Goal: Task Accomplishment & Management: Complete application form

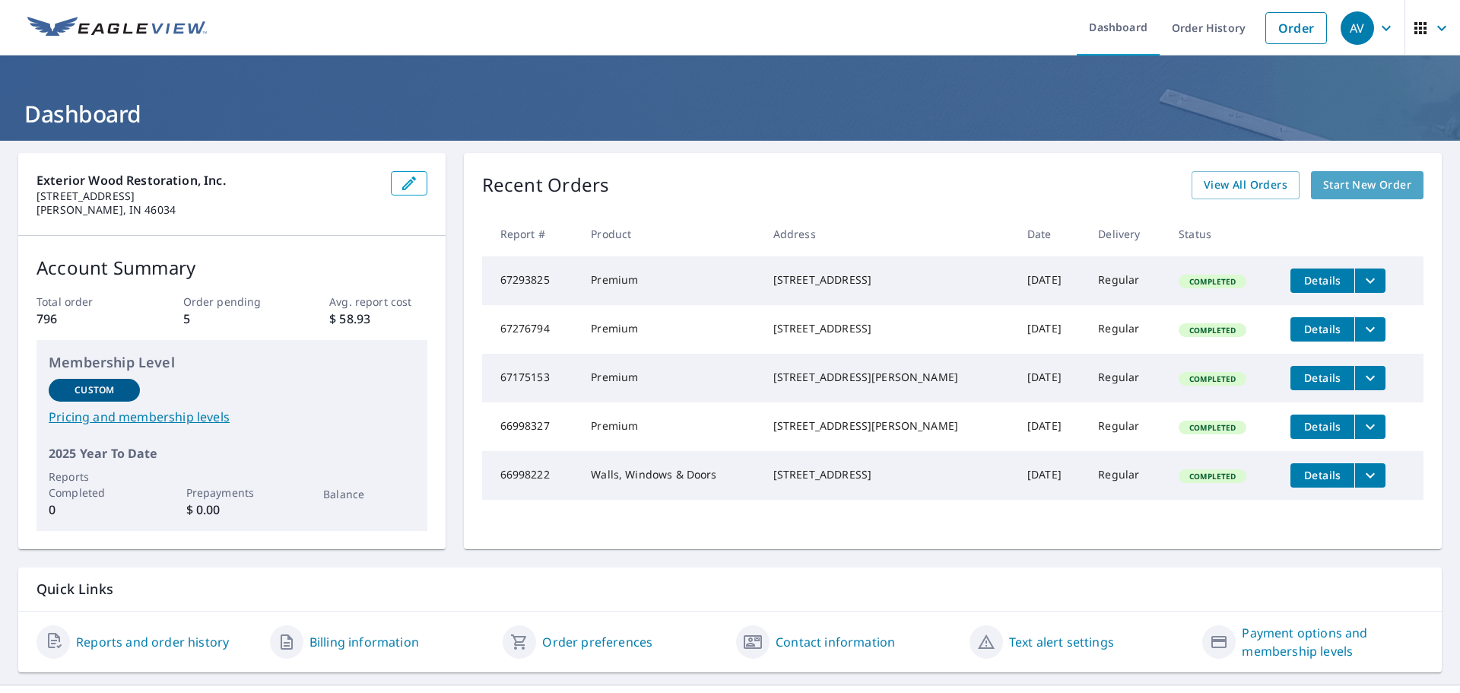
click at [1330, 182] on span "Start New Order" at bounding box center [1367, 185] width 88 height 19
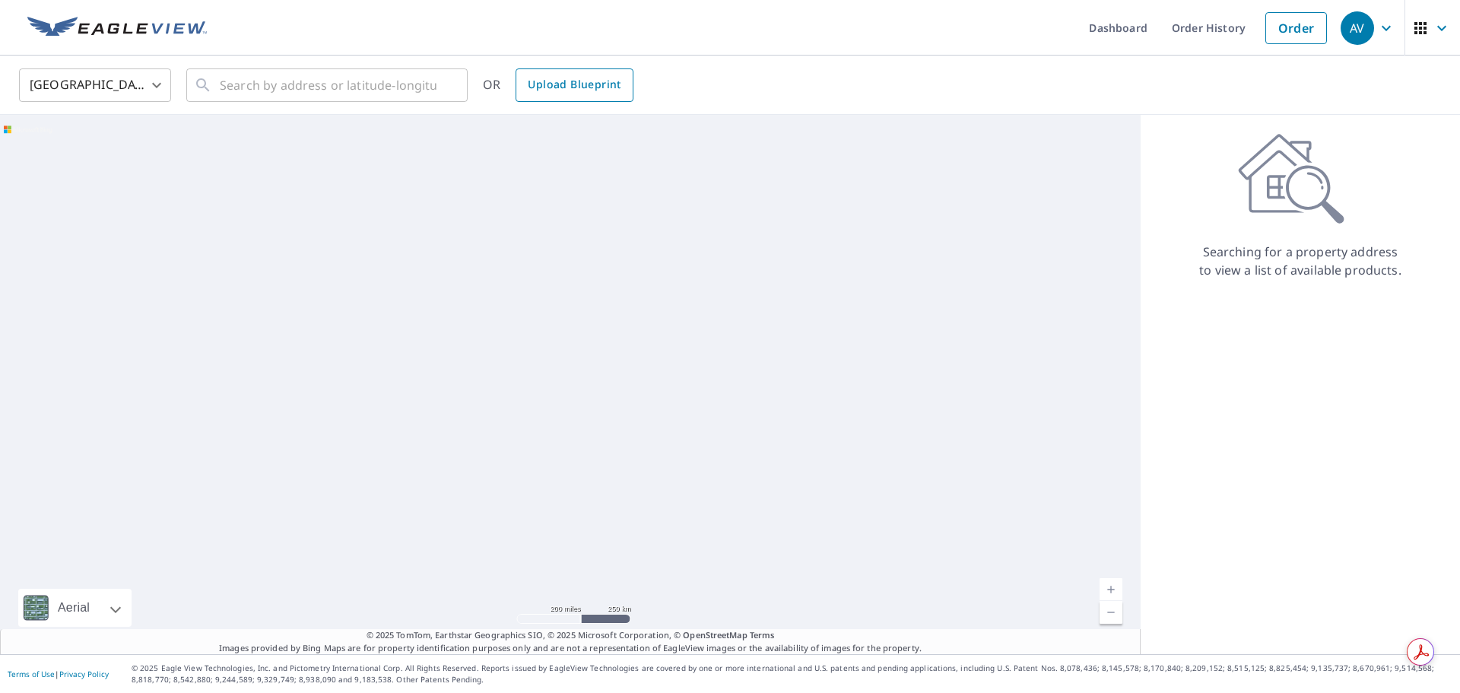
click at [578, 87] on span "Upload Blueprint" at bounding box center [574, 84] width 93 height 19
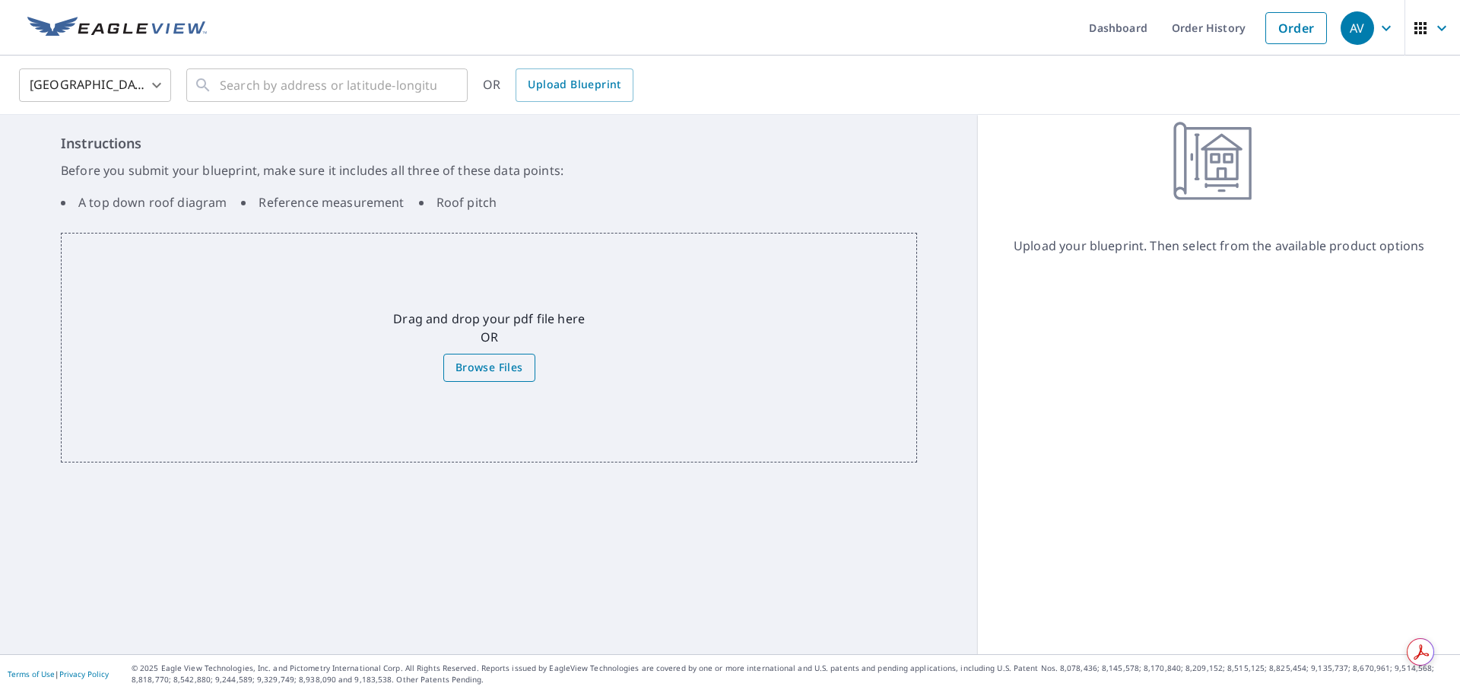
click at [503, 374] on span "Browse Files" at bounding box center [489, 367] width 68 height 19
click at [0, 0] on input "Browse Files" at bounding box center [0, 0] width 0 height 0
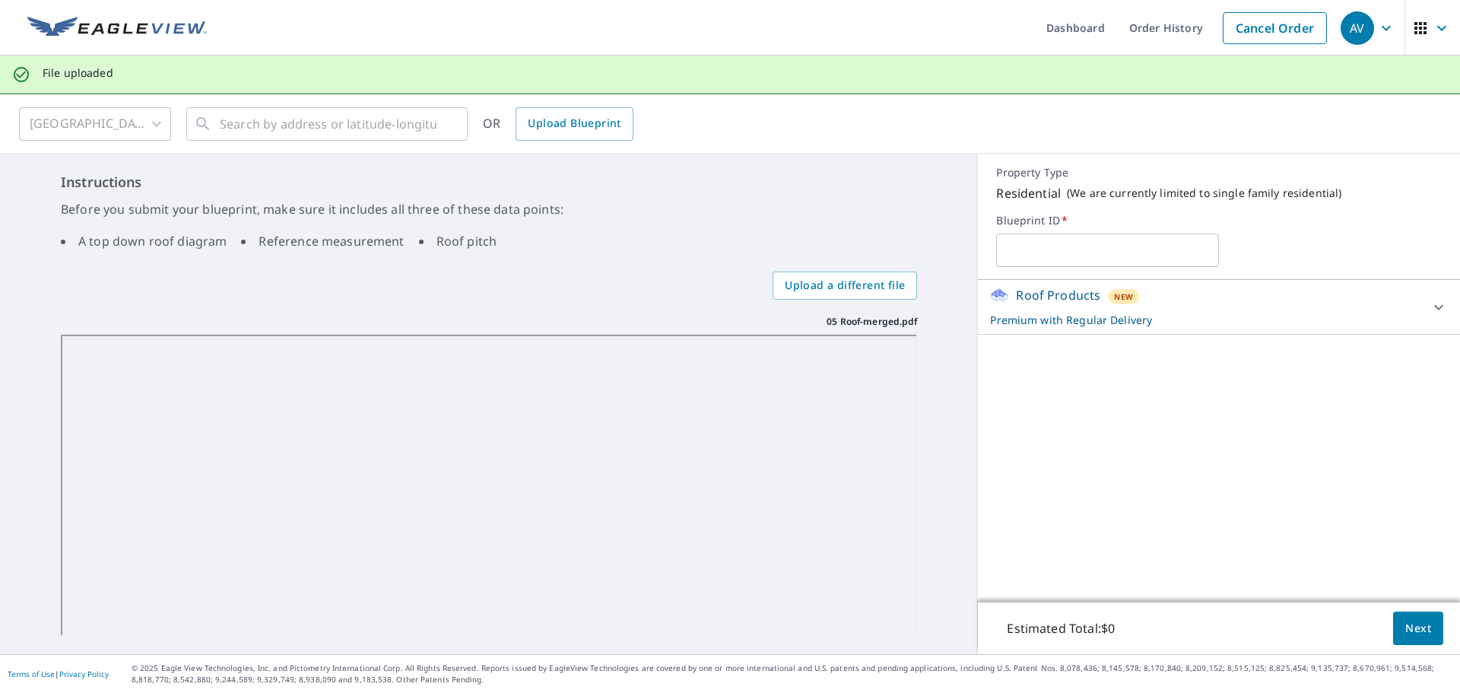
click at [1030, 251] on input "text" at bounding box center [1107, 250] width 223 height 43
type input "[PERSON_NAME]"
click at [1409, 626] on span "Next" at bounding box center [1418, 628] width 26 height 19
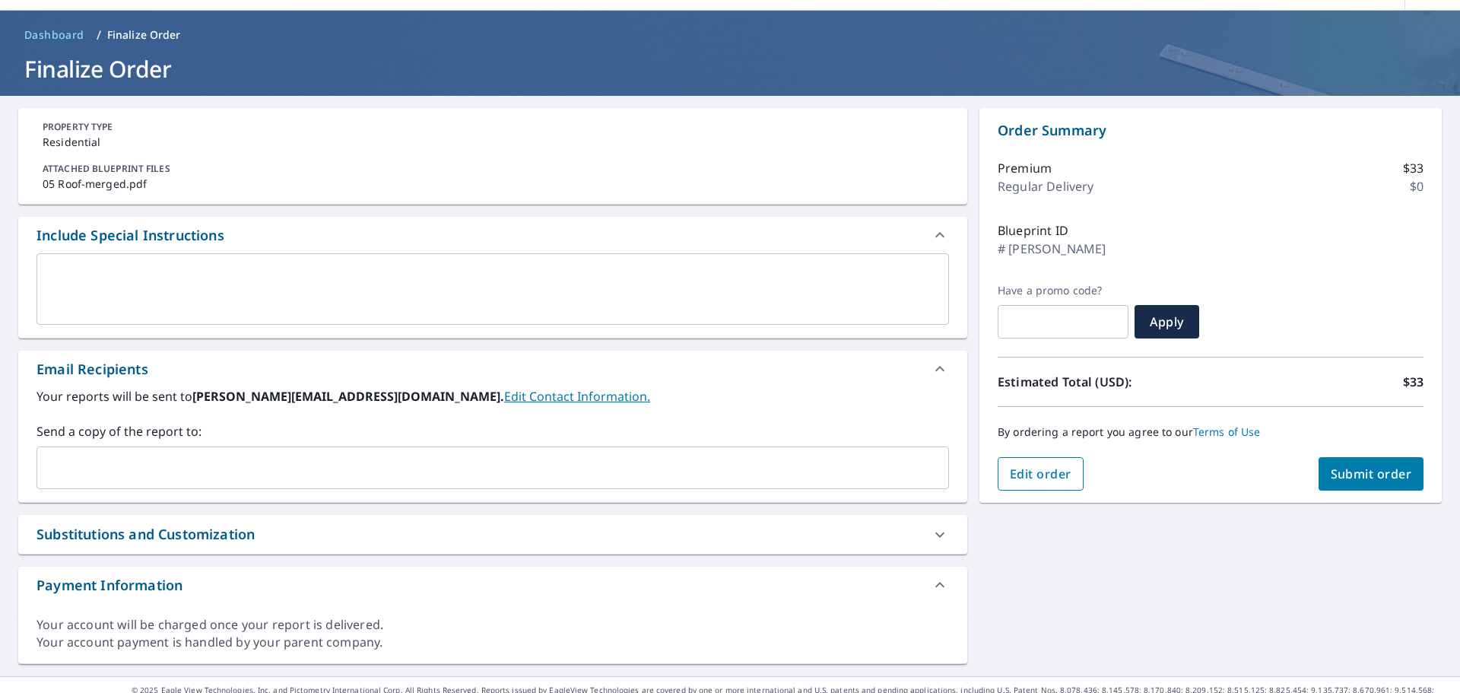
scroll to position [67, 0]
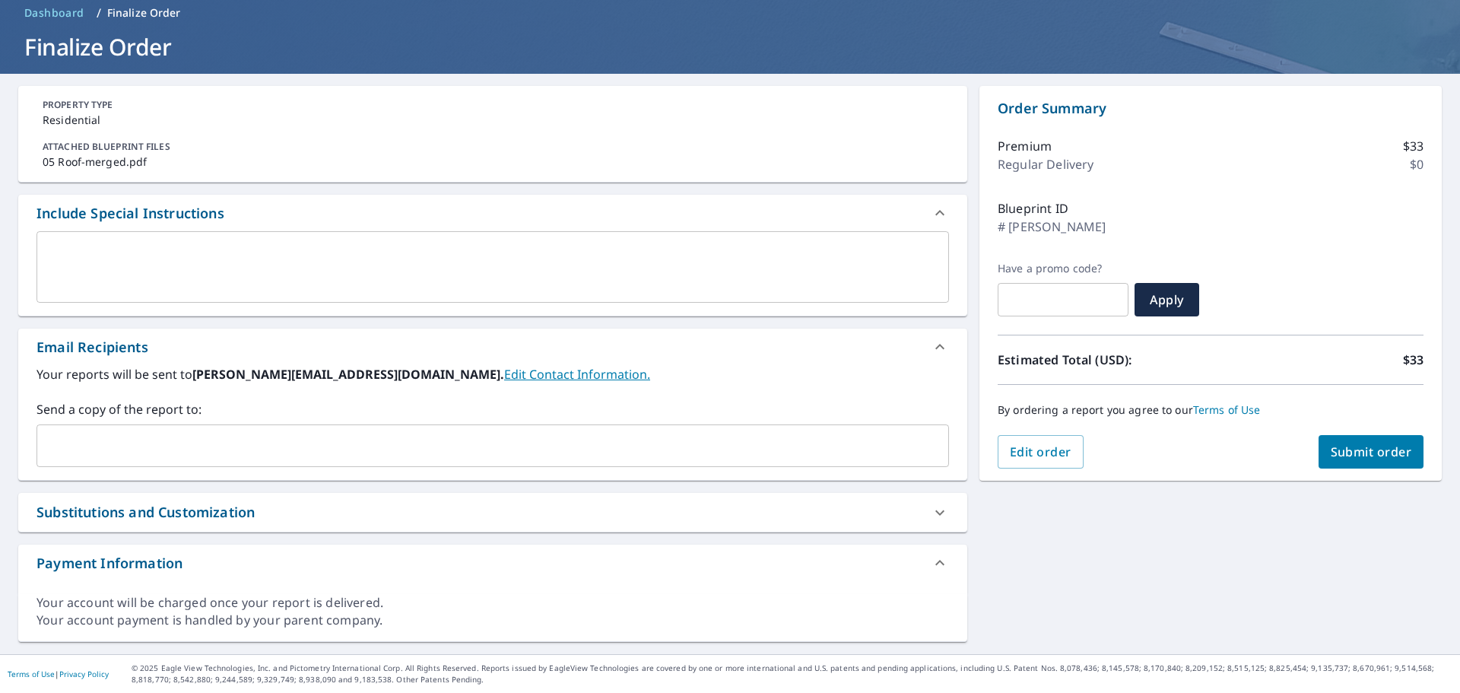
click at [1338, 459] on span "Submit order" at bounding box center [1371, 451] width 81 height 17
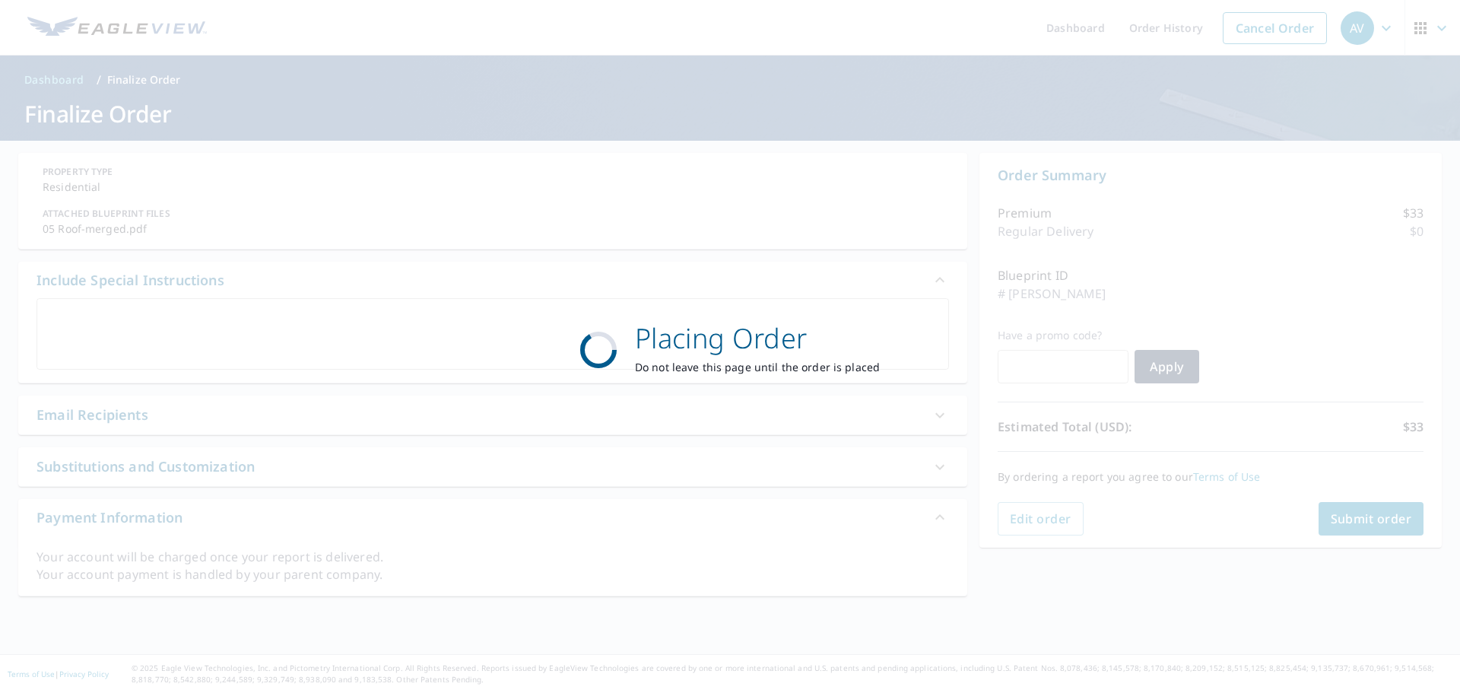
scroll to position [0, 0]
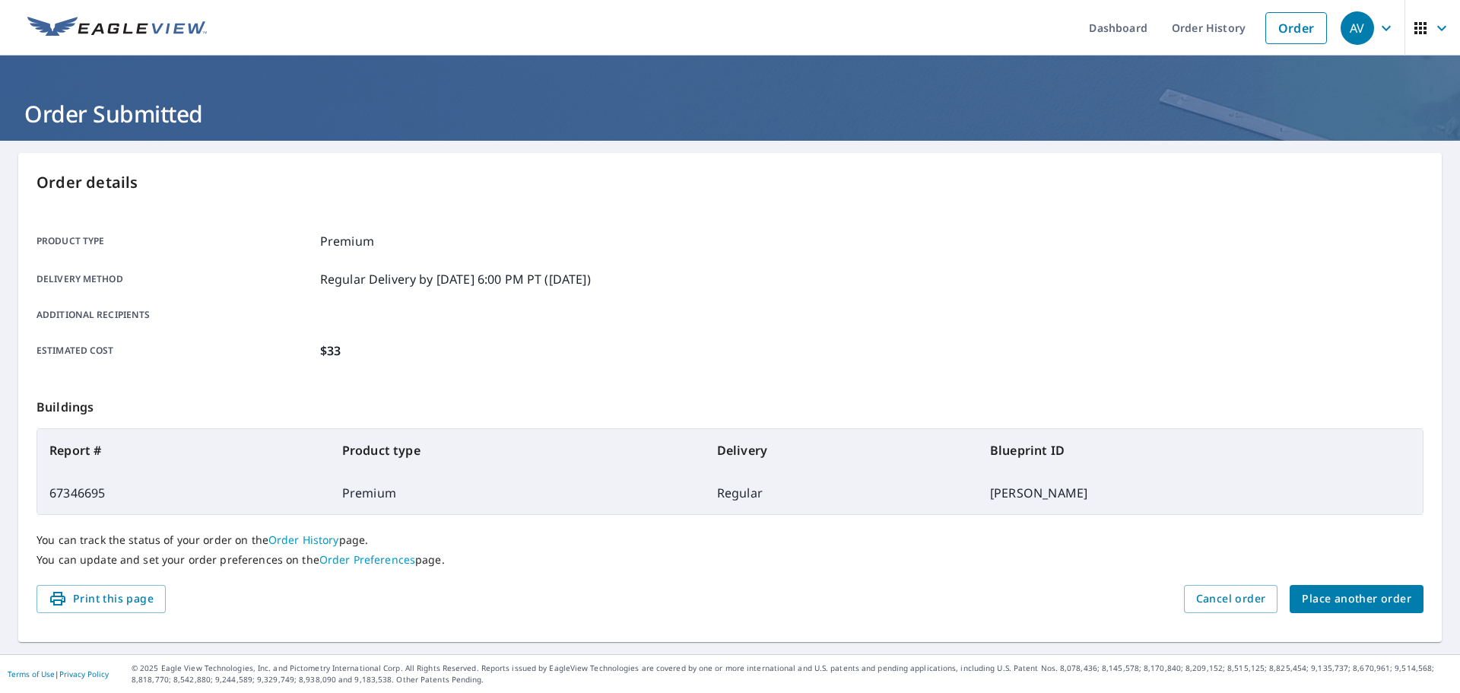
click at [1377, 26] on icon "button" at bounding box center [1386, 28] width 18 height 18
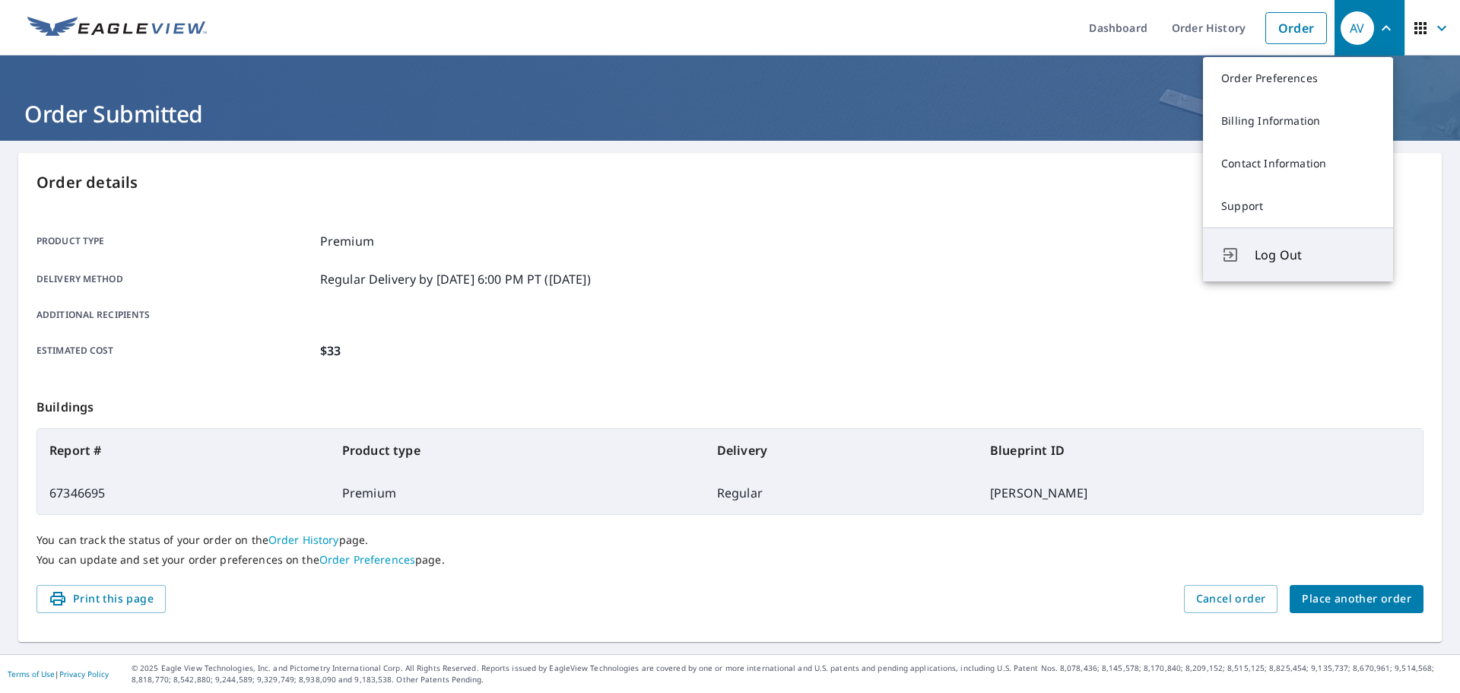
click at [1285, 258] on span "Log Out" at bounding box center [1315, 255] width 120 height 18
